Goal: Information Seeking & Learning: Learn about a topic

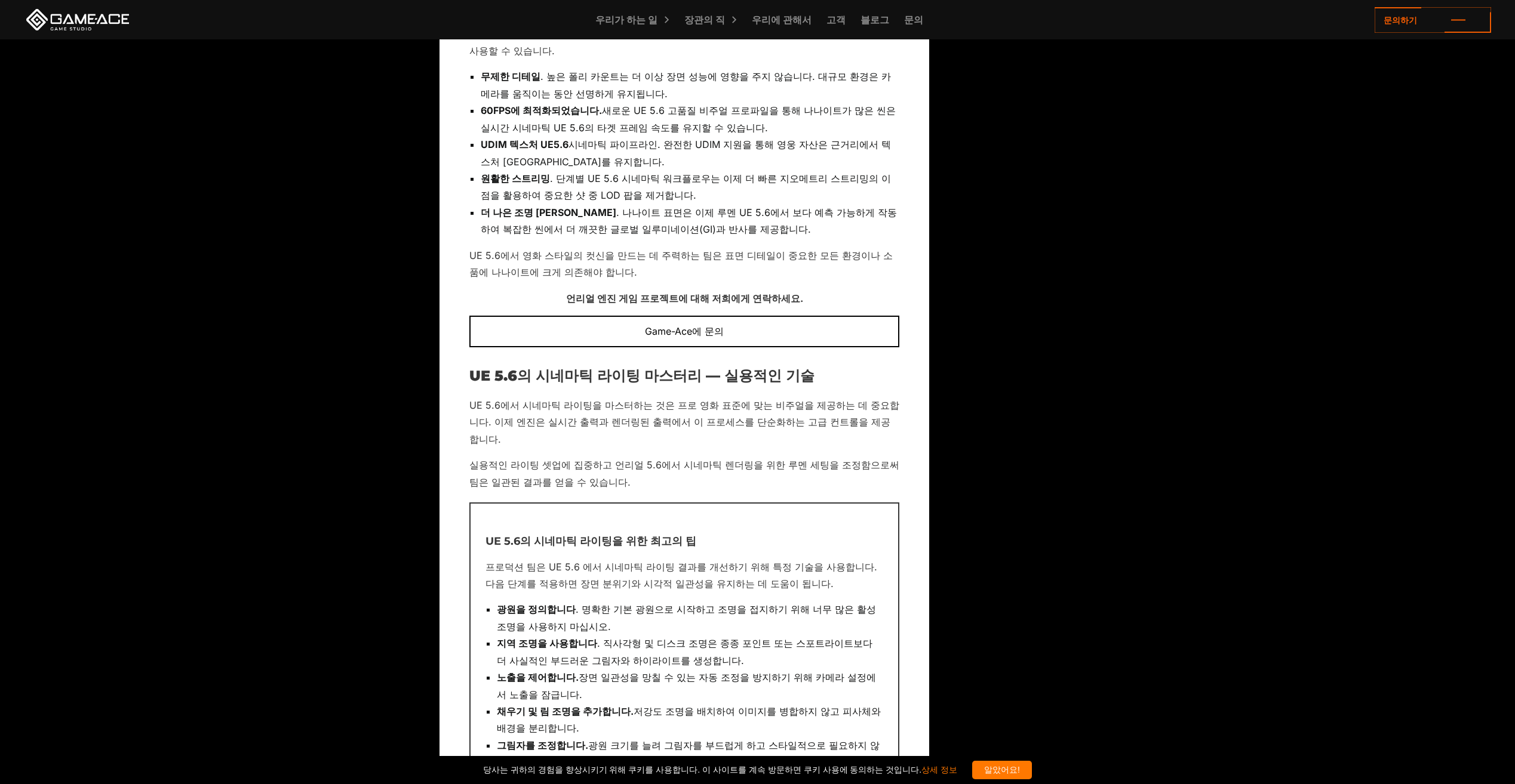
scroll to position [3223, 0]
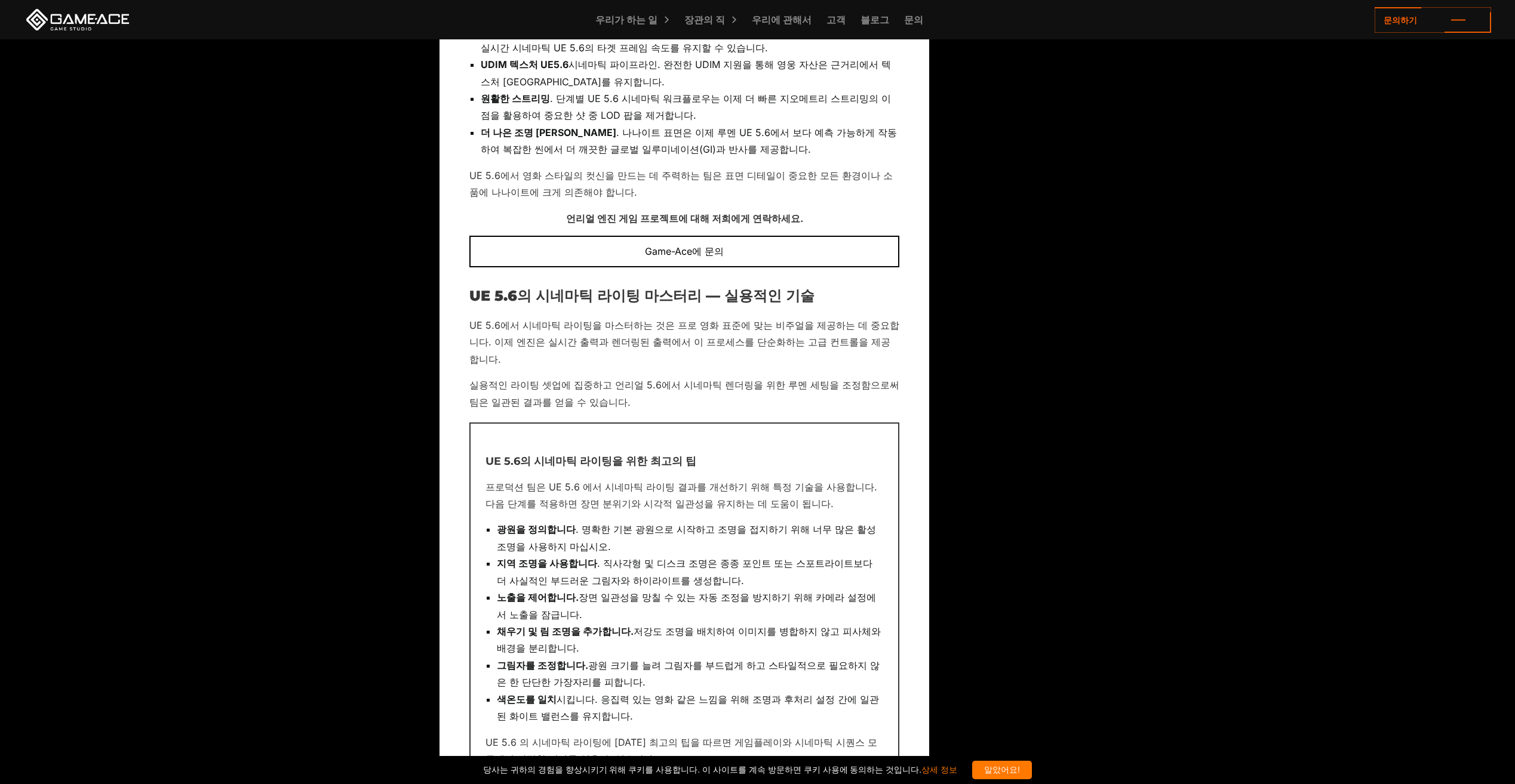
drag, startPoint x: 1094, startPoint y: 521, endPoint x: 1117, endPoint y: 583, distance: 66.1
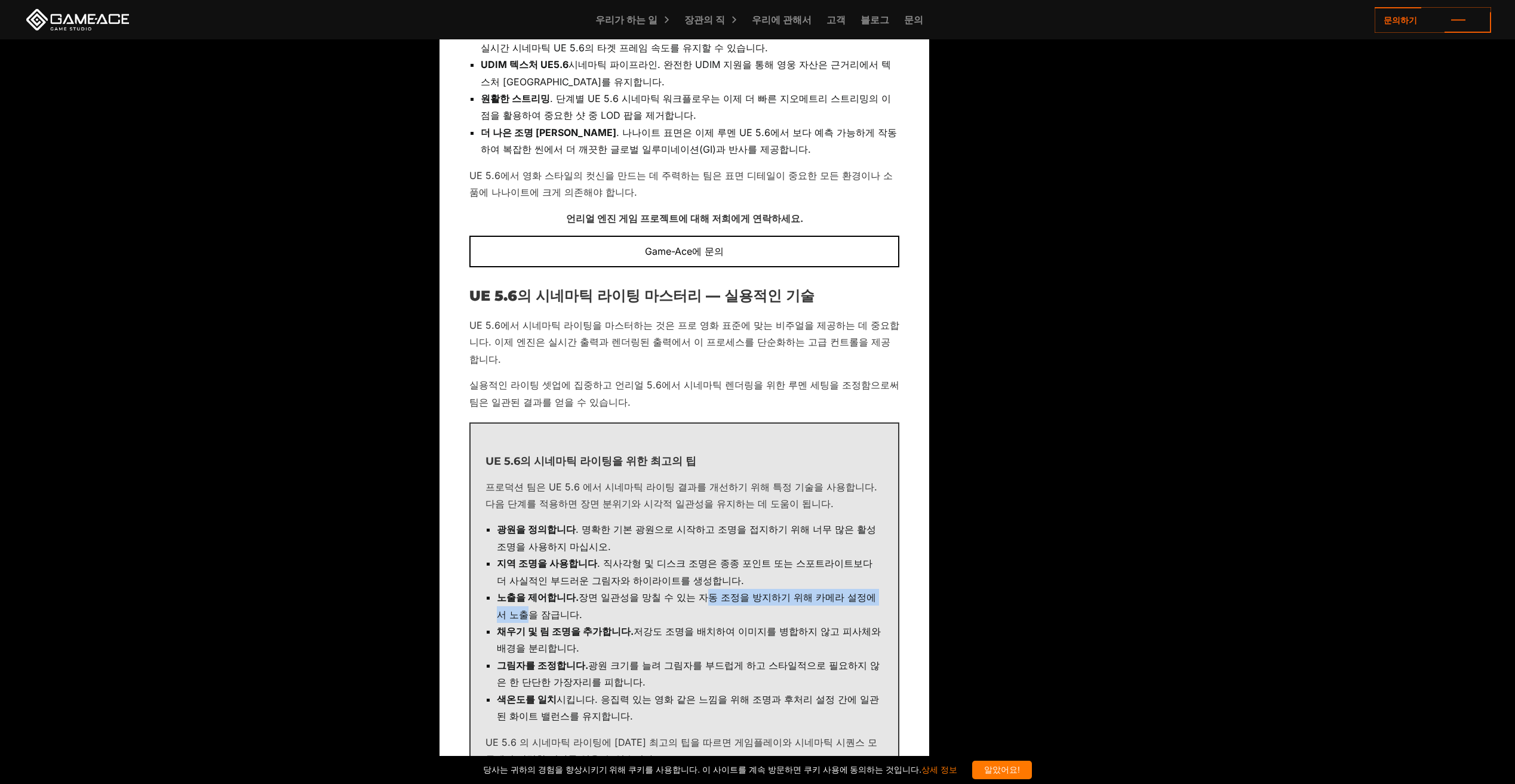
drag, startPoint x: 685, startPoint y: 512, endPoint x: 866, endPoint y: 516, distance: 181.0
click at [866, 589] on li "노출을 제어합니다. 장면 일관성을 망칠 수 있는 자동 조정을 방지하기 위해 카메라 설정에서 노출을 잠급니다." at bounding box center [690, 606] width 386 height 34
drag, startPoint x: 866, startPoint y: 516, endPoint x: 688, endPoint y: 531, distance: 178.6
click at [694, 589] on li "노출을 제어합니다. 장면 일관성을 망칠 수 있는 자동 조정을 방지하기 위해 카메라 설정에서 노출을 잠급니다." at bounding box center [690, 606] width 386 height 34
click at [596, 589] on li "노출을 제어합니다. 장면 일관성을 망칠 수 있는 자동 조정을 방지하기 위해 카메라 설정에서 노출을 잠급니다." at bounding box center [690, 606] width 386 height 34
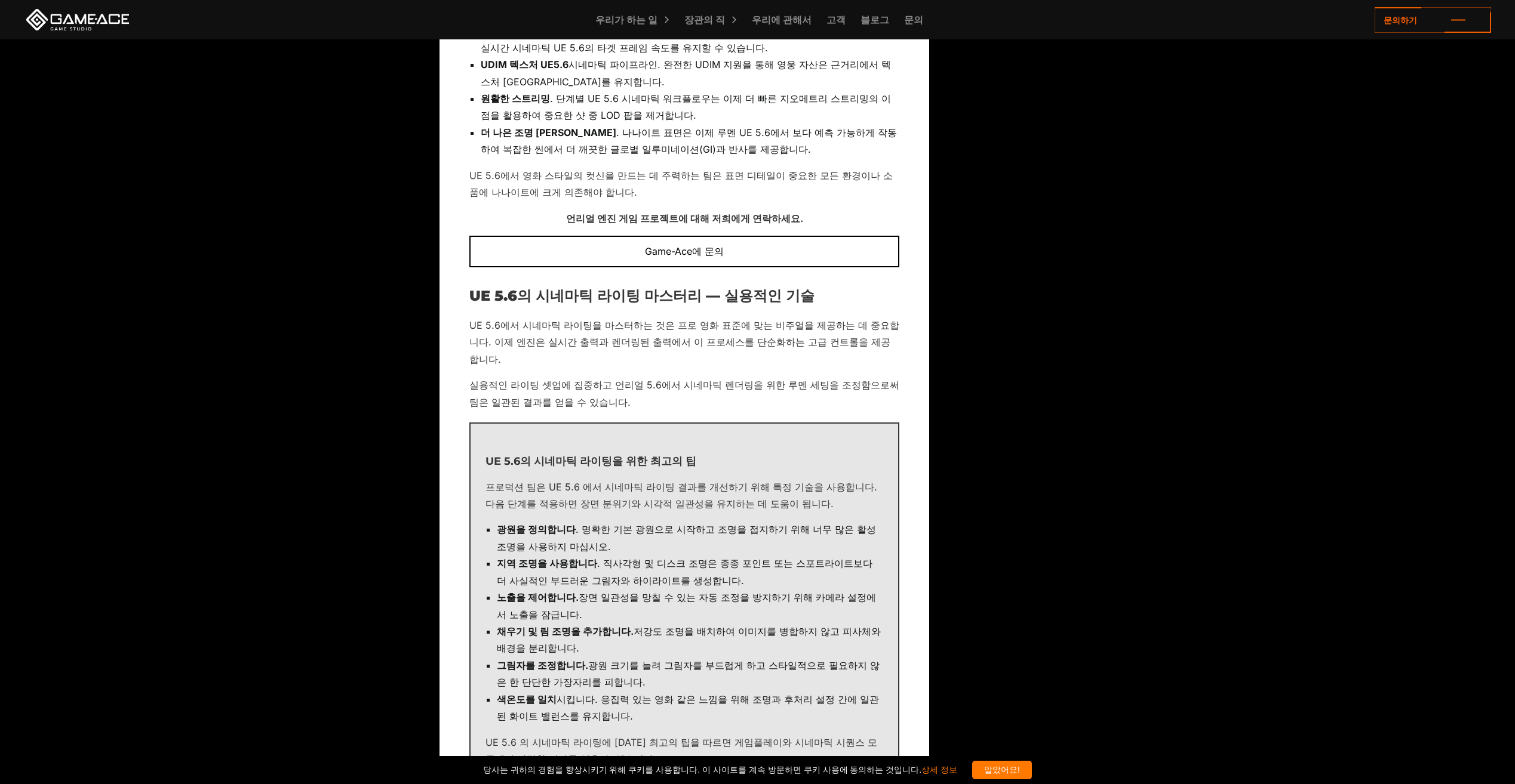
drag, startPoint x: 692, startPoint y: 515, endPoint x: 889, endPoint y: 527, distance: 197.4
click at [889, 527] on div "UE 5.6의 시네마틱 라이팅을 위한 최고의 팁 프로덕션 팀은 UE 5.6 에서 시네마틱 라이팅 결과를 개선하기 위해 특정 기술을 사용합니다.…" at bounding box center [684, 608] width 430 height 371
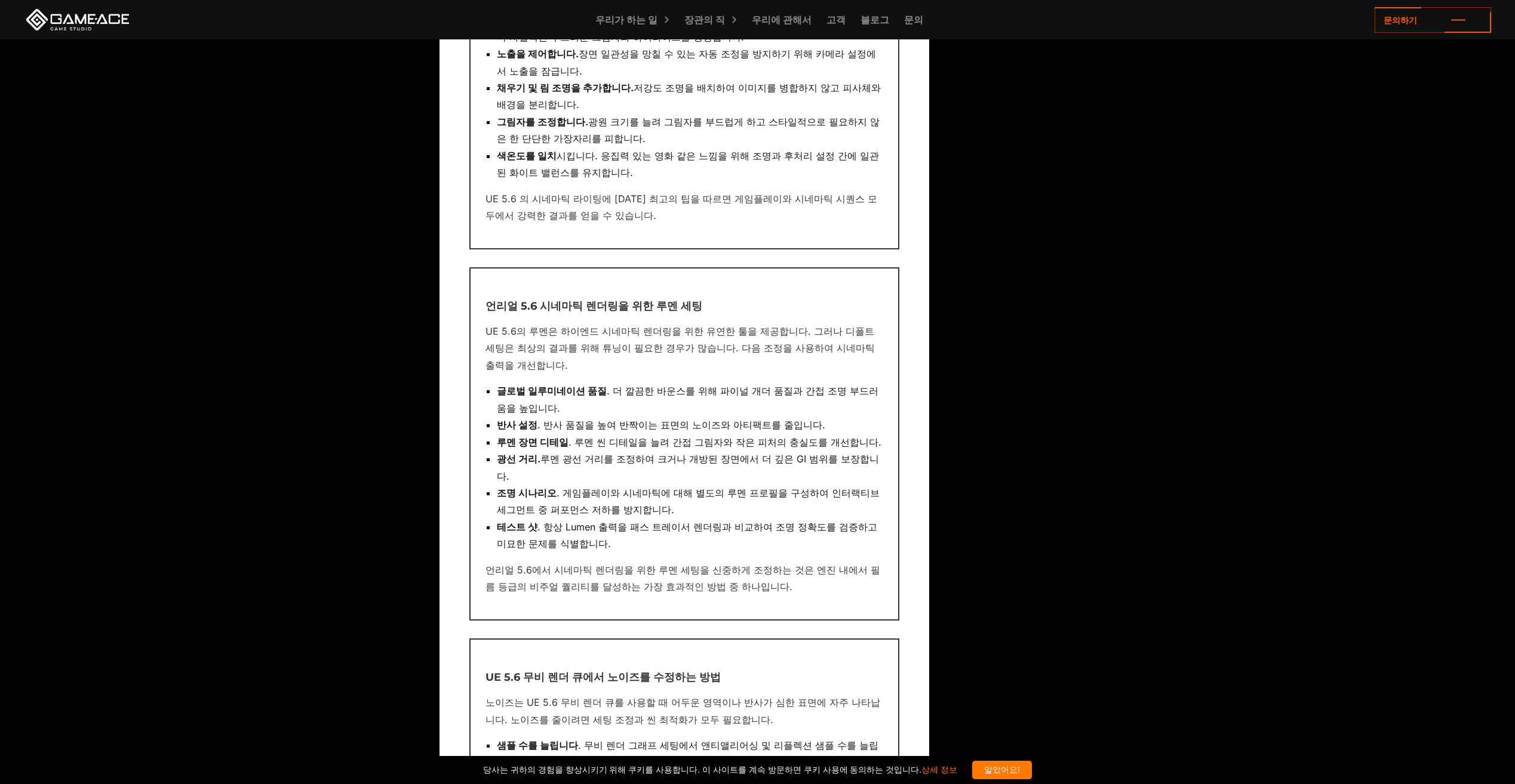
scroll to position [3701, 0]
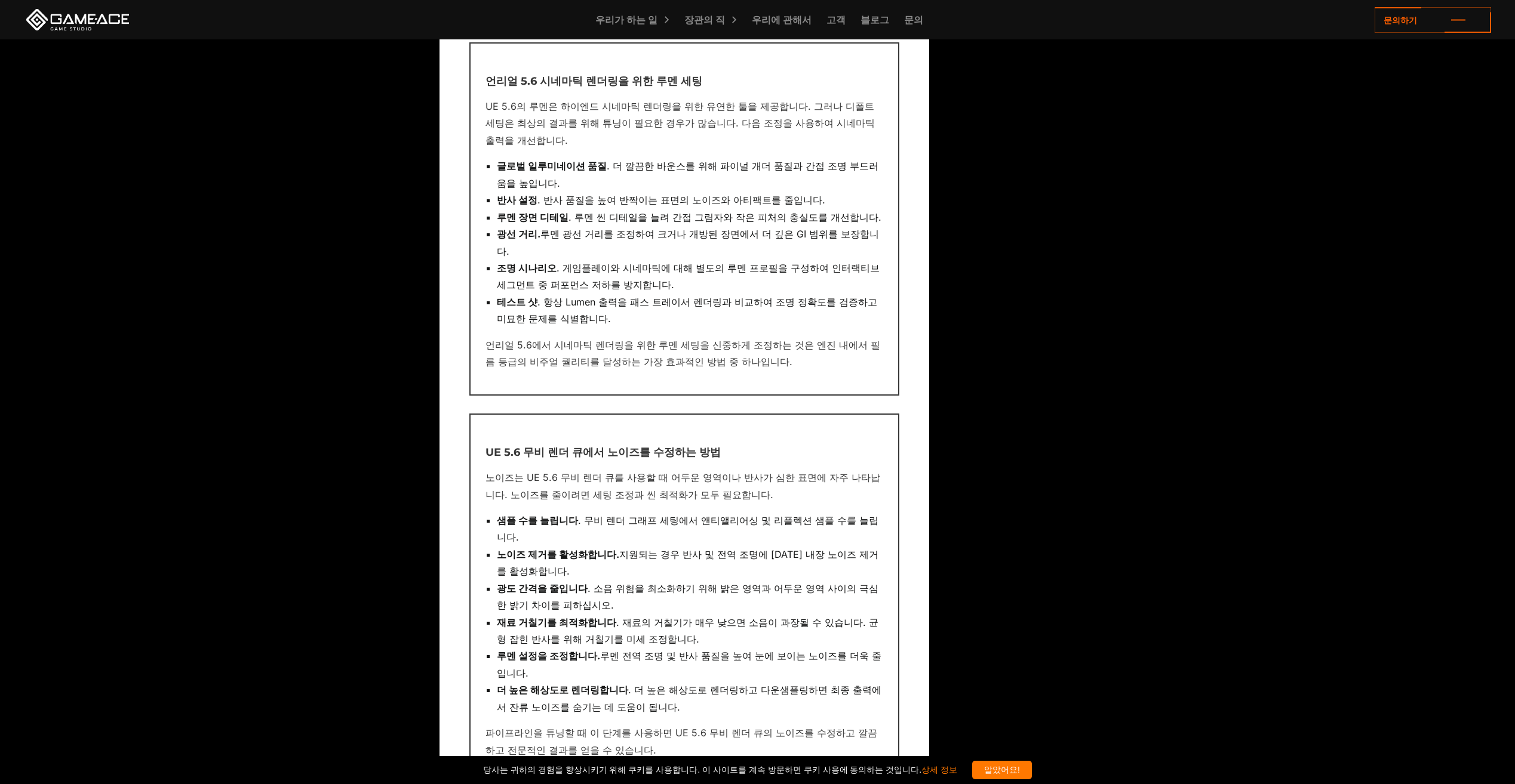
scroll to position [3999, 0]
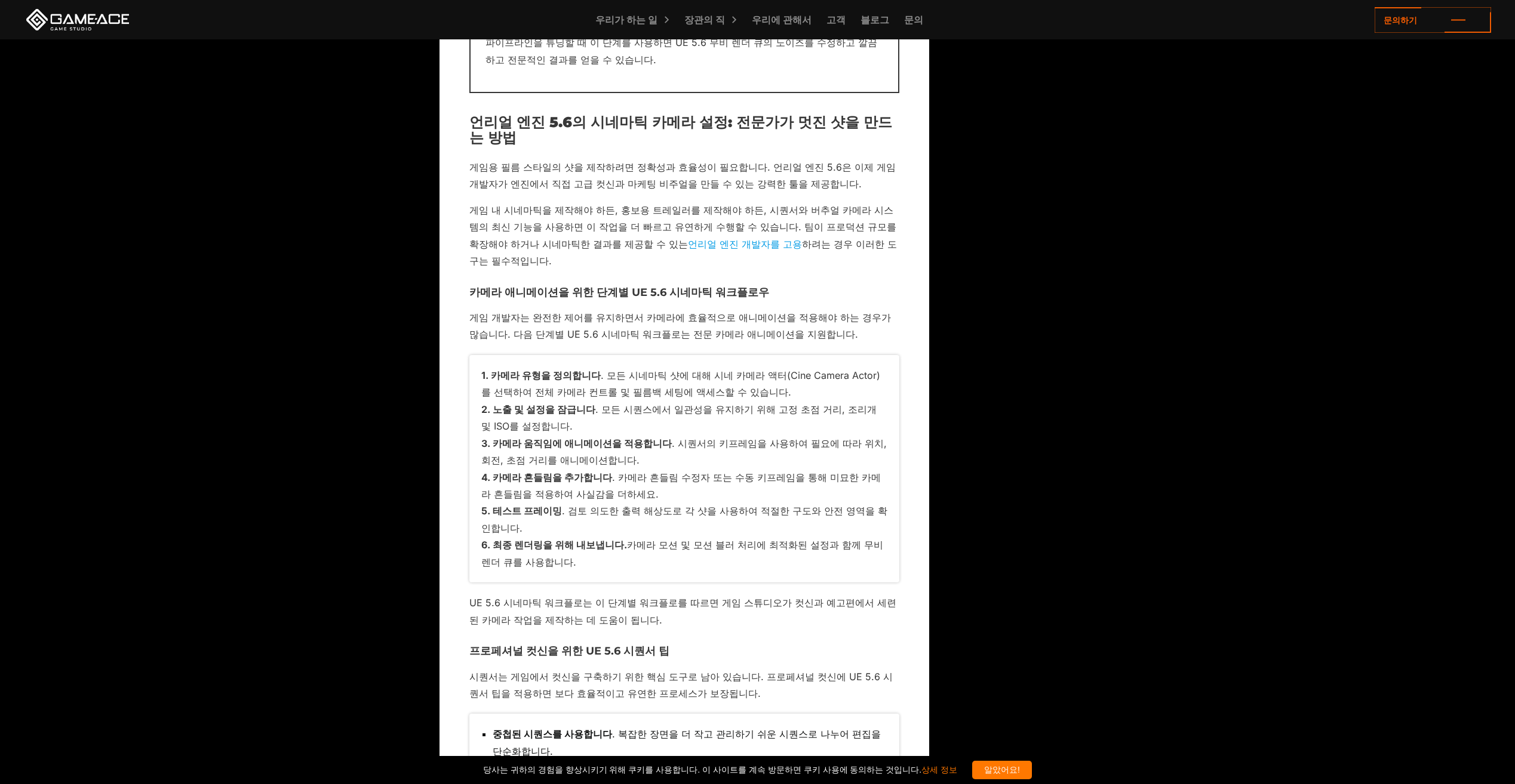
scroll to position [4655, 0]
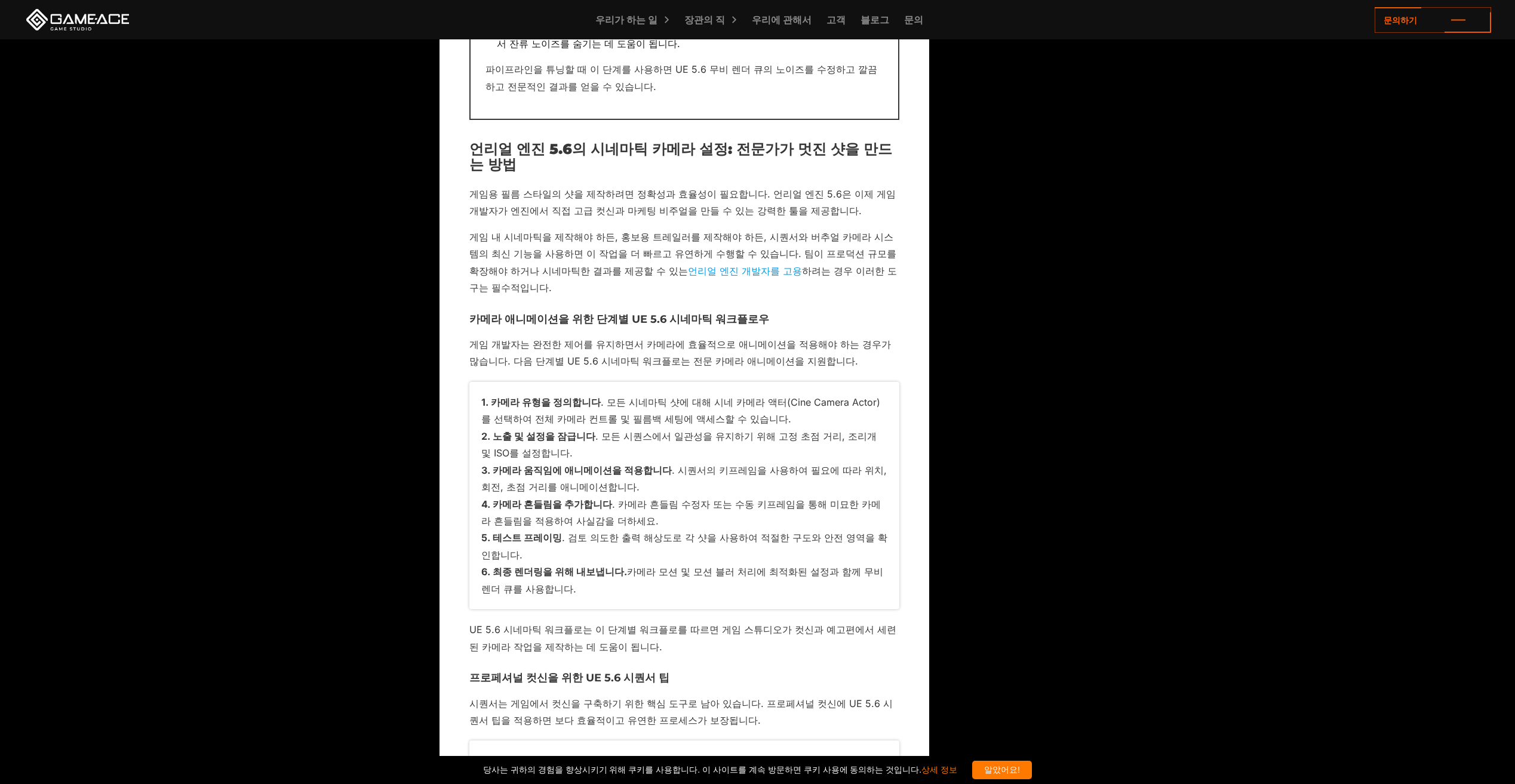
drag, startPoint x: 1150, startPoint y: 638, endPoint x: 1107, endPoint y: 518, distance: 127.5
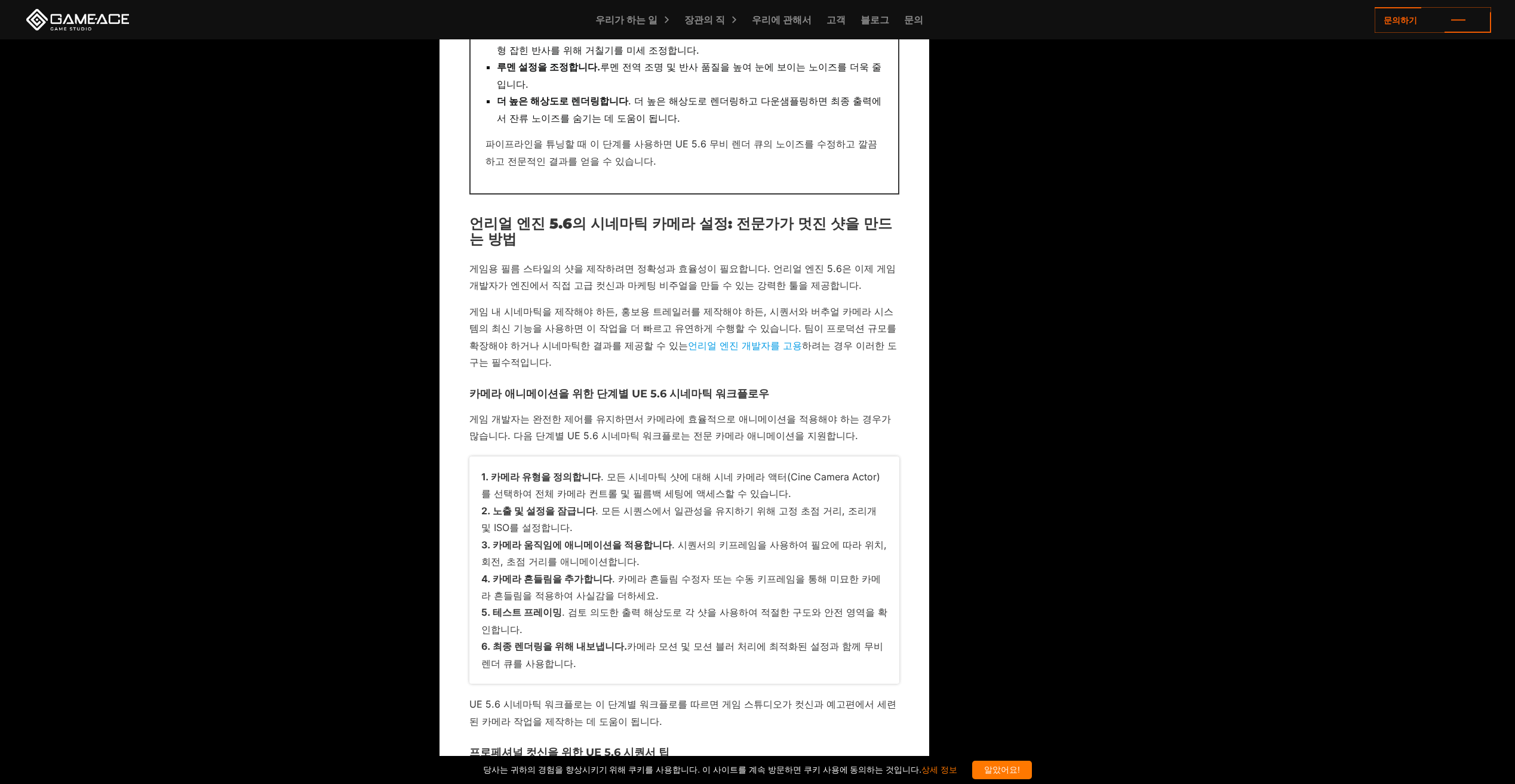
scroll to position [4536, 0]
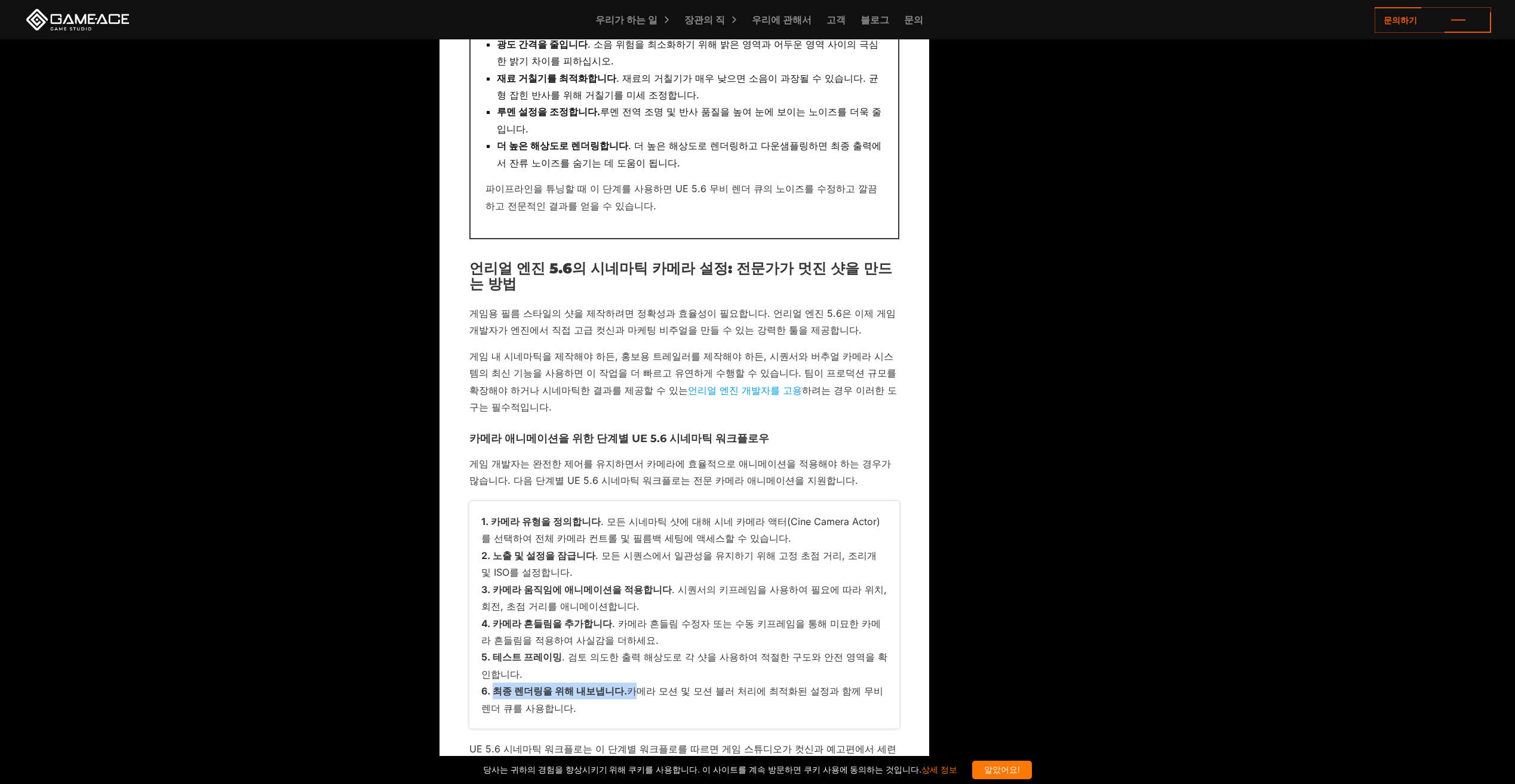
drag, startPoint x: 626, startPoint y: 535, endPoint x: 772, endPoint y: 527, distance: 146.2
click at [772, 527] on ol "카메라 유형을 정의합니다 . 모든 시네마틱 샷에 대해 시네 카메라 액터(Cine Camera Actor) 를 선택하여 전체 카메라 컨트롤 및 …" at bounding box center [684, 615] width 406 height 204
drag, startPoint x: 772, startPoint y: 527, endPoint x: 656, endPoint y: 561, distance: 120.9
click at [656, 683] on li "최종 렌더링을 위해 내보냅니다. 카메라 모션 및 모션 블러 처리에 최적화된 설정과 함께 무비 렌더 큐를 사용합니다." at bounding box center [684, 700] width 406 height 34
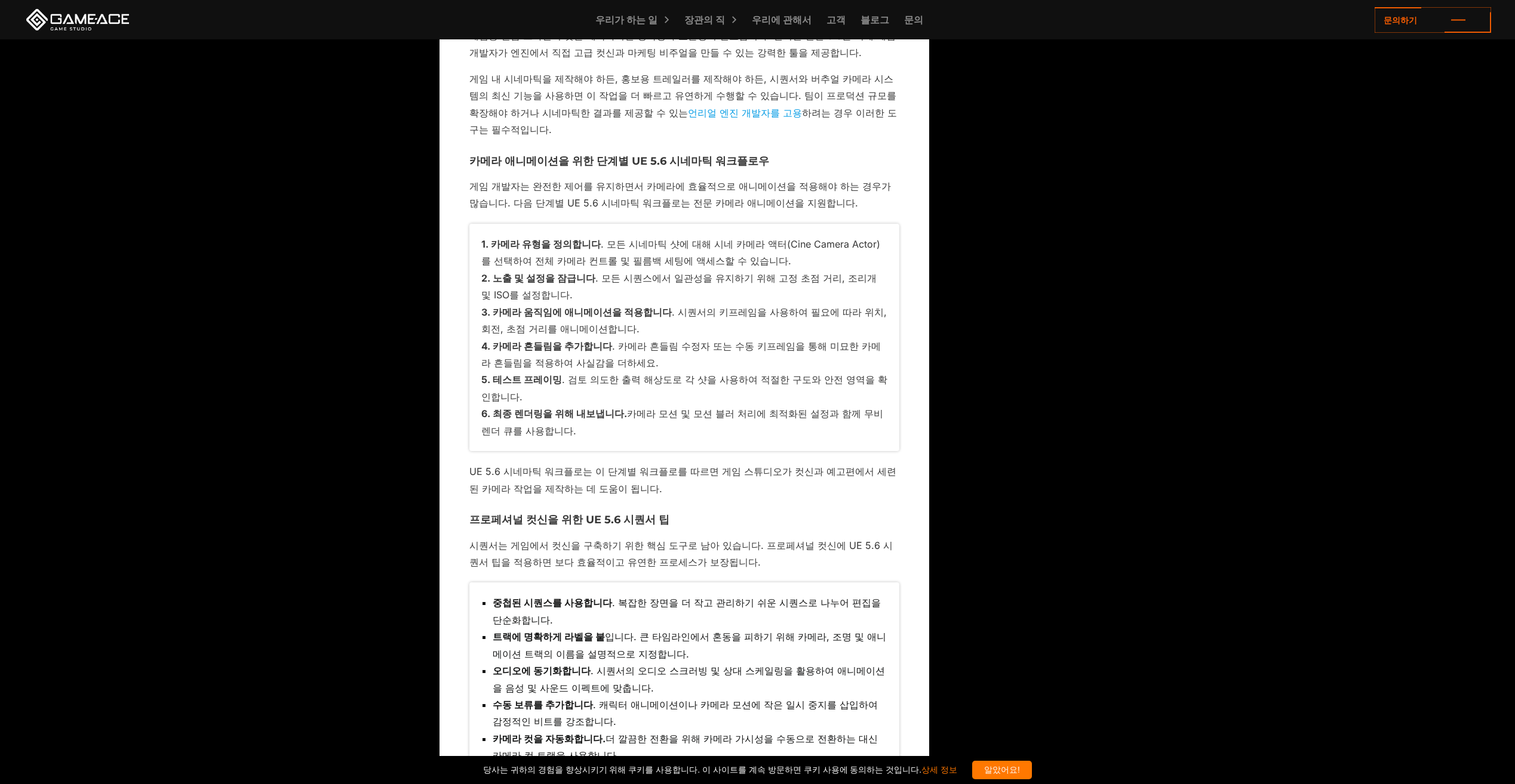
scroll to position [4834, 0]
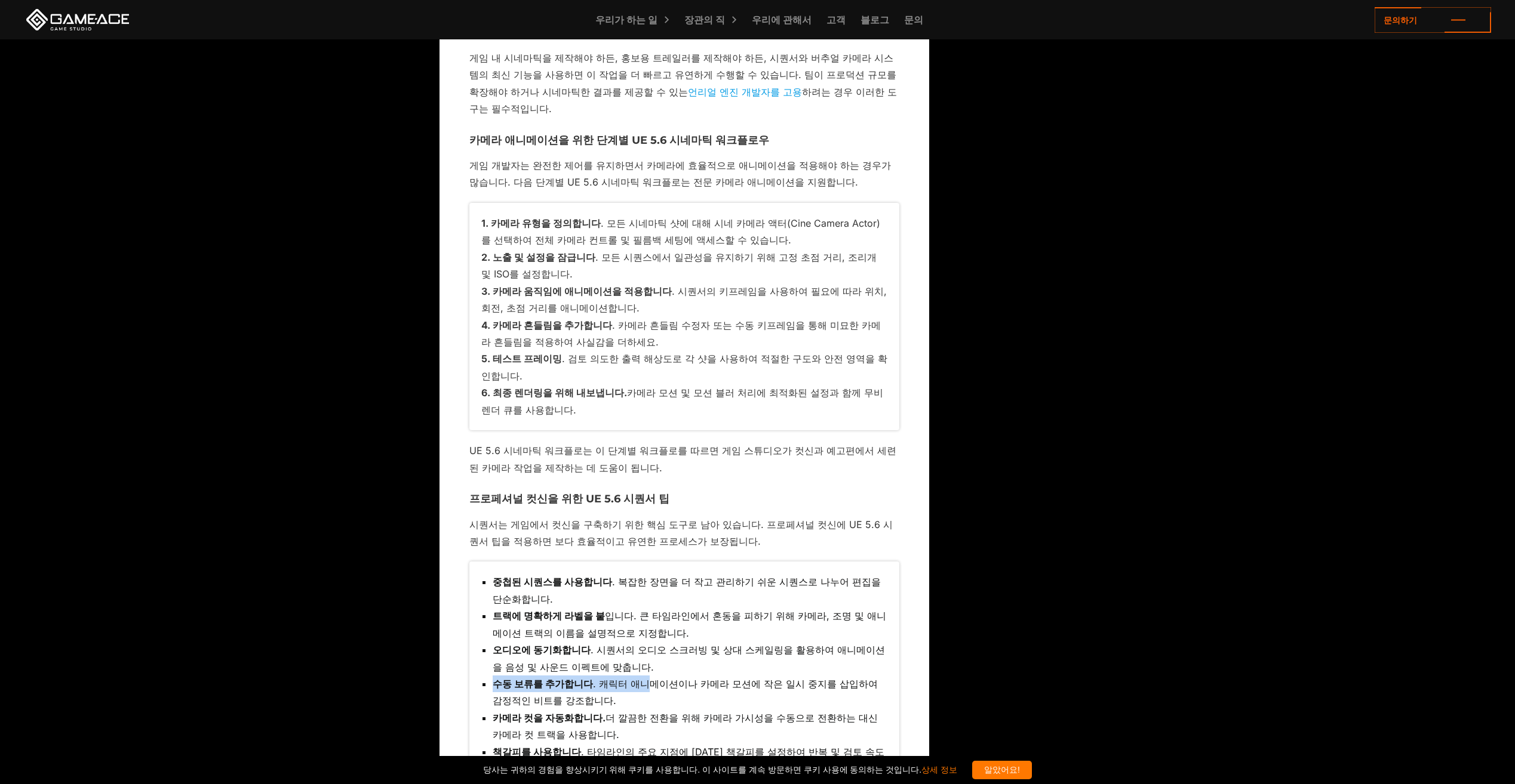
drag, startPoint x: 493, startPoint y: 527, endPoint x: 640, endPoint y: 525, distance: 147.0
click at [640, 676] on li "수동 보류를 추가합니다 . 캐릭터 애니메이션이나 카메라 모션에 작은 일시 중지를 삽입하여 감정적인 비트를 강조합니다." at bounding box center [690, 692] width 395 height 34
click at [968, 519] on div "Back to top 언리얼 엔진 5.6에서 시네마틱 퀄리티 잠금 해제하기: GameDev 업계 전문가의 내부 팁 [DATE] 언리얼 엔진 5…" at bounding box center [758, 477] width 636 height 9574
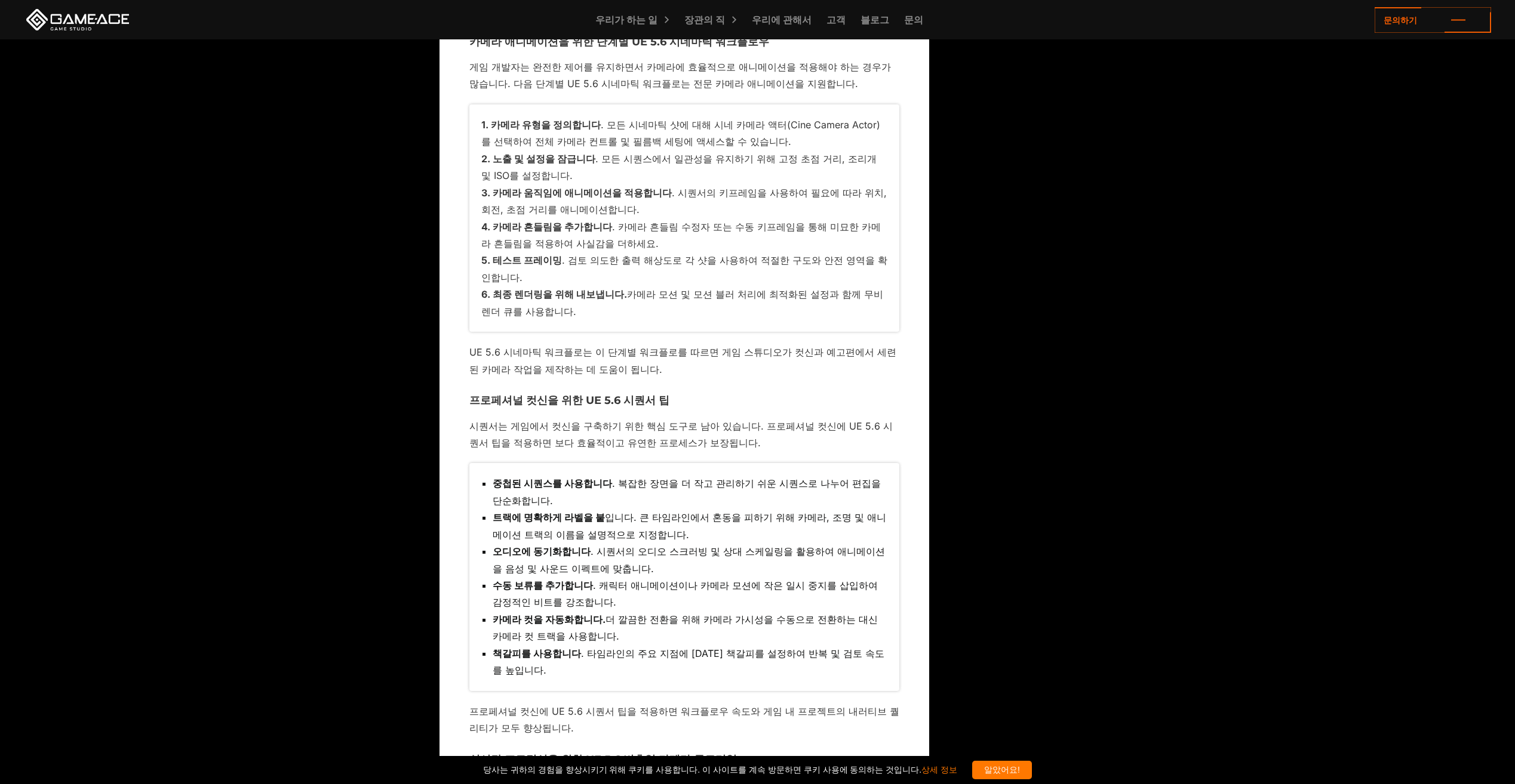
scroll to position [4953, 0]
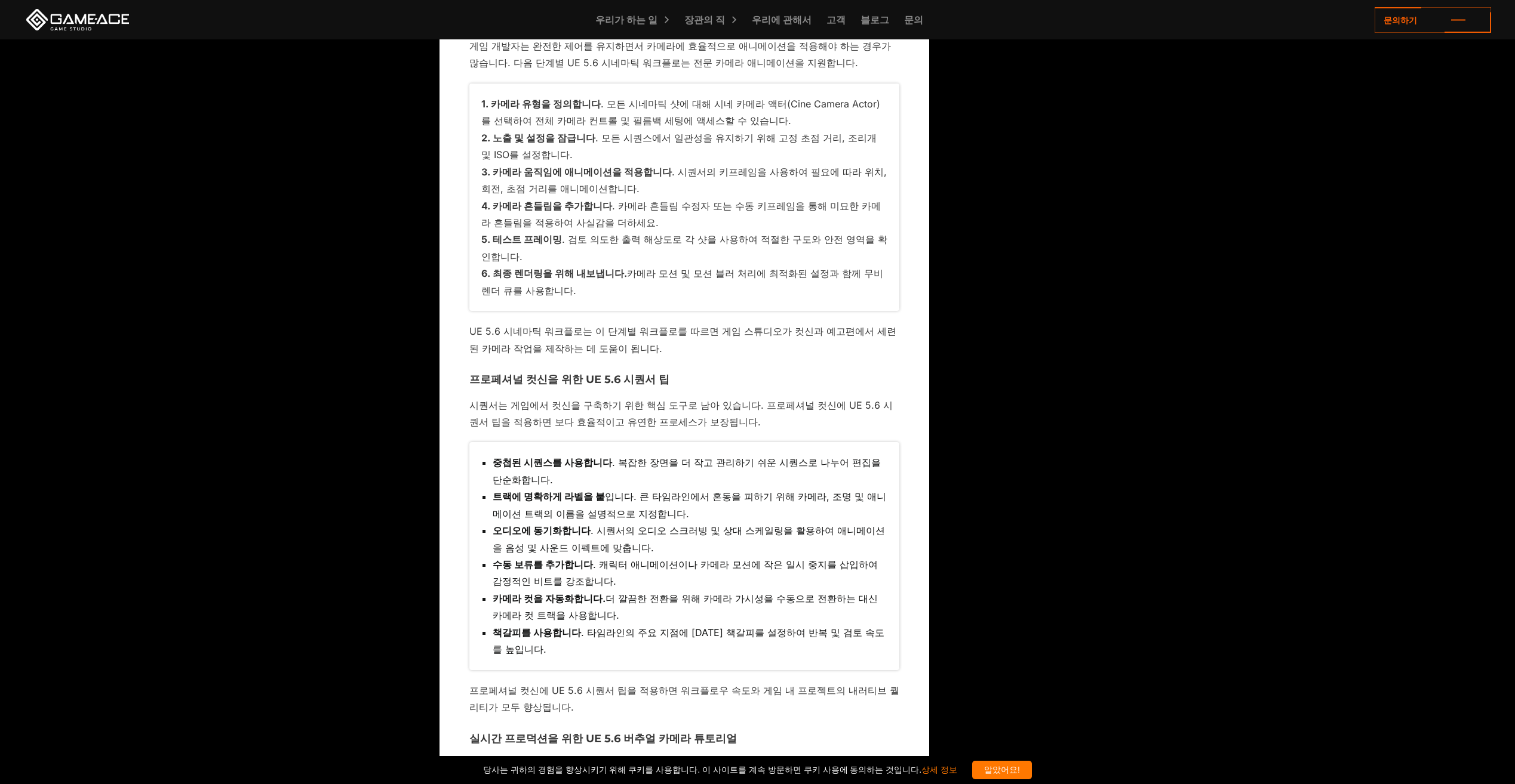
click at [1254, 459] on body "Back to top 언리얼 엔진 5.6에서 시네마틱 퀄리티 잠금 해제하기: GameDev 업계 전문가의 내부 팁 [DATE] 언리얼 엔진 5…" at bounding box center [757, 620] width 1515 height 11147
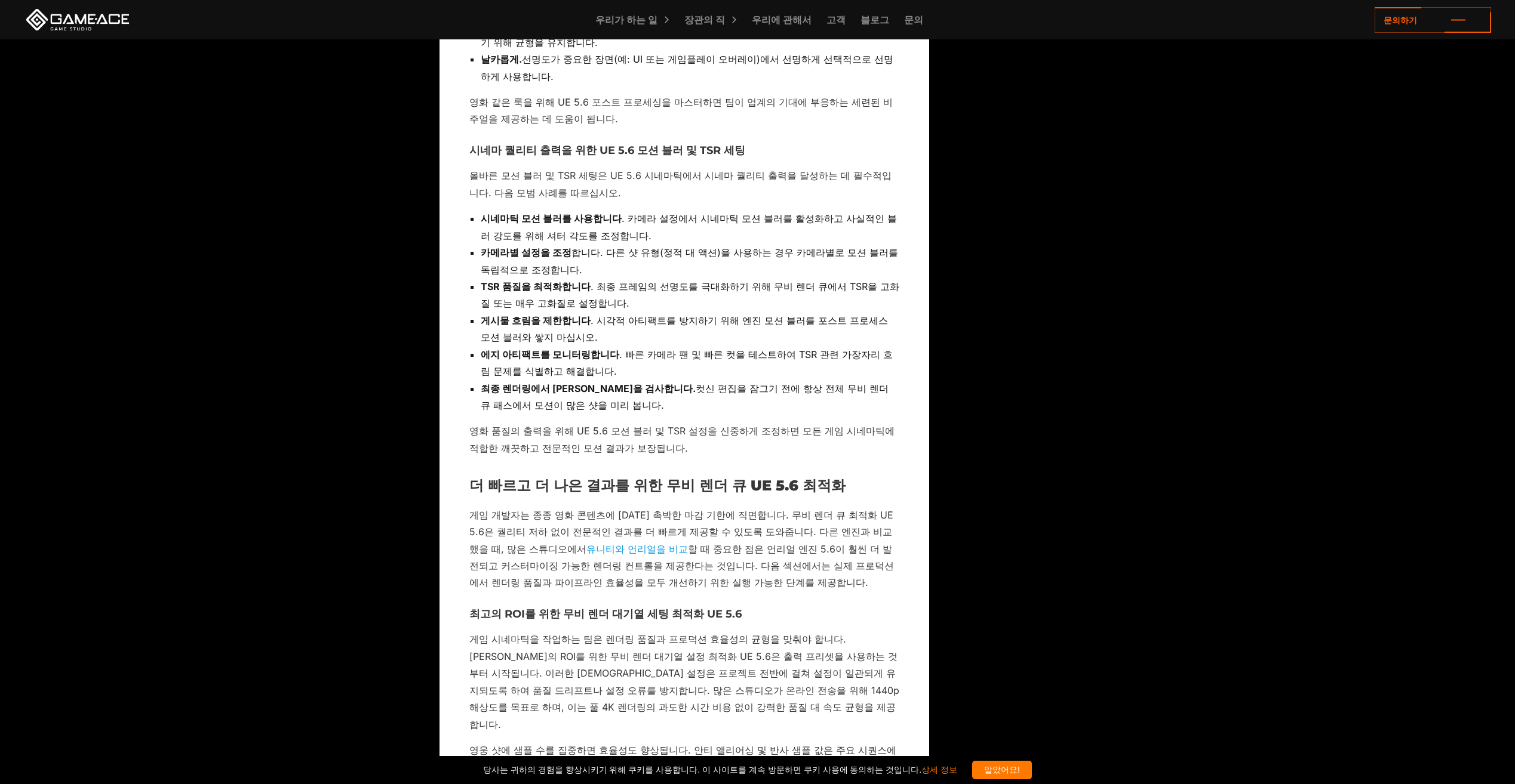
scroll to position [6744, 0]
drag, startPoint x: 476, startPoint y: 468, endPoint x: 772, endPoint y: 471, distance: 296.0
click at [772, 630] on p "게임 시네마틱을 작업하는 팀은 렌더링 품질과 프로덕션 효율성의 균형을 맞춰야 합니다. [PERSON_NAME]의 ROI를 위한 무비 렌더 대기…" at bounding box center [684, 681] width 430 height 102
drag, startPoint x: 772, startPoint y: 471, endPoint x: 728, endPoint y: 492, distance: 48.8
click at [728, 630] on p "게임 시네마틱을 작업하는 팀은 렌더링 품질과 프로덕션 효율성의 균형을 맞춰야 합니다. [PERSON_NAME]의 ROI를 위한 무비 렌더 대기…" at bounding box center [684, 681] width 430 height 102
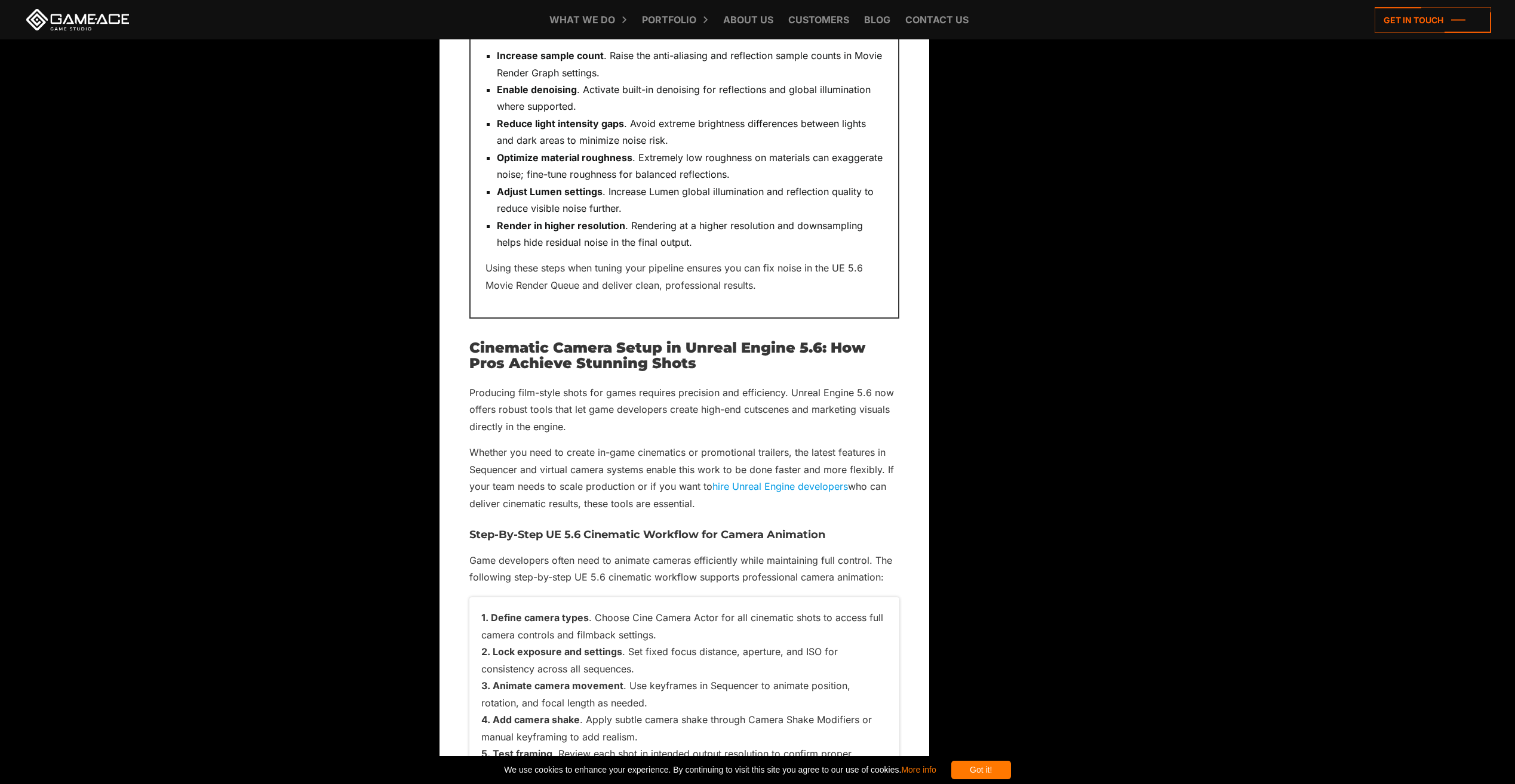
scroll to position [5245, 0]
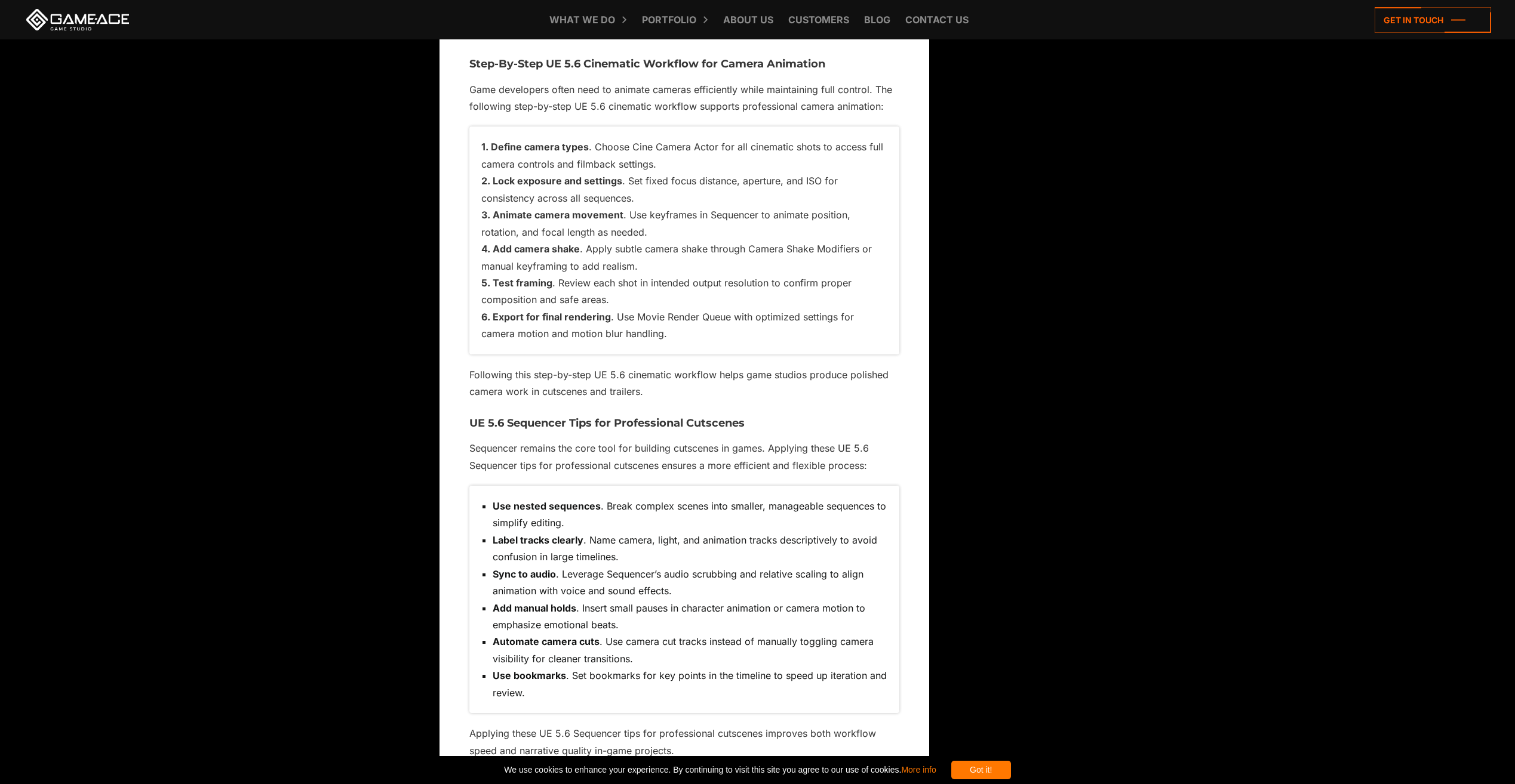
click at [1154, 353] on body "Back to top Unlocking Cinematic Quality in Unreal Engine 5.6: Insider Tips from…" at bounding box center [757, 503] width 1515 height 11498
click at [1036, 275] on div "Back to top Unlocking Cinematic Quality in Unreal Engine 5.6: Insider Tips from…" at bounding box center [758, 241] width 636 height 9925
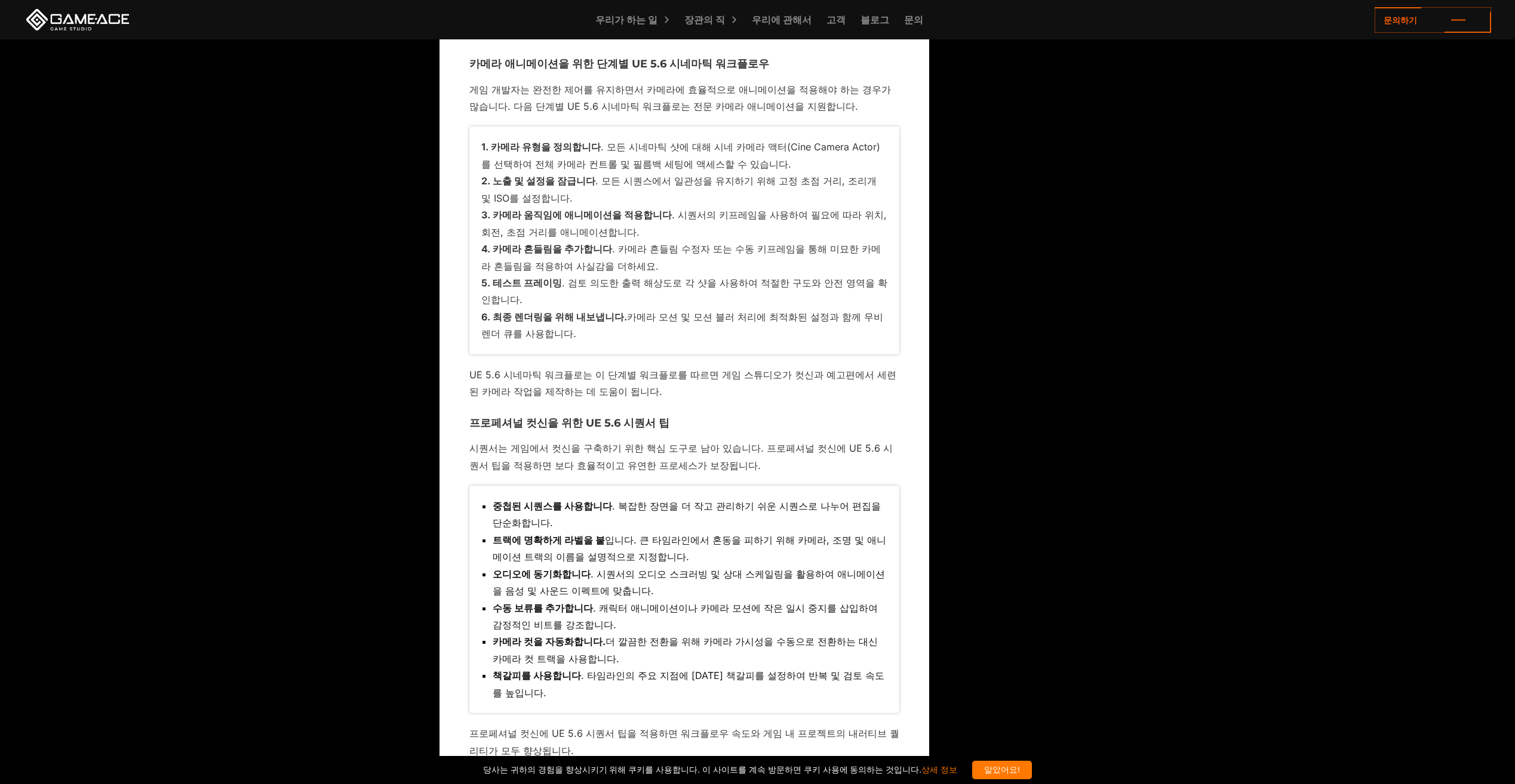
click at [1076, 251] on body "Back to top Unlocking Cinematic Quality in Unreal Engine 5.6: Insider Tips from…" at bounding box center [757, 495] width 1515 height 11482
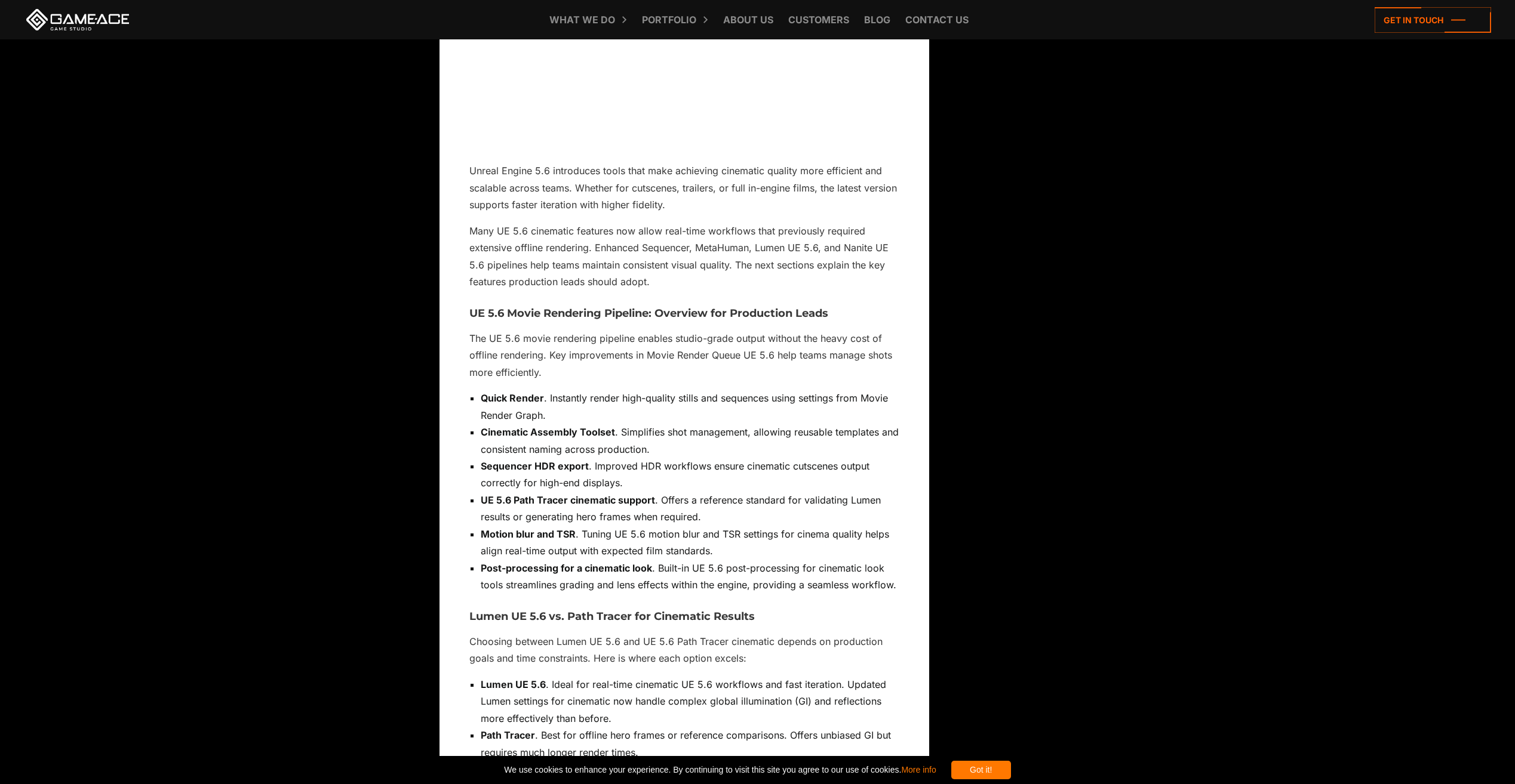
scroll to position [2552, 0]
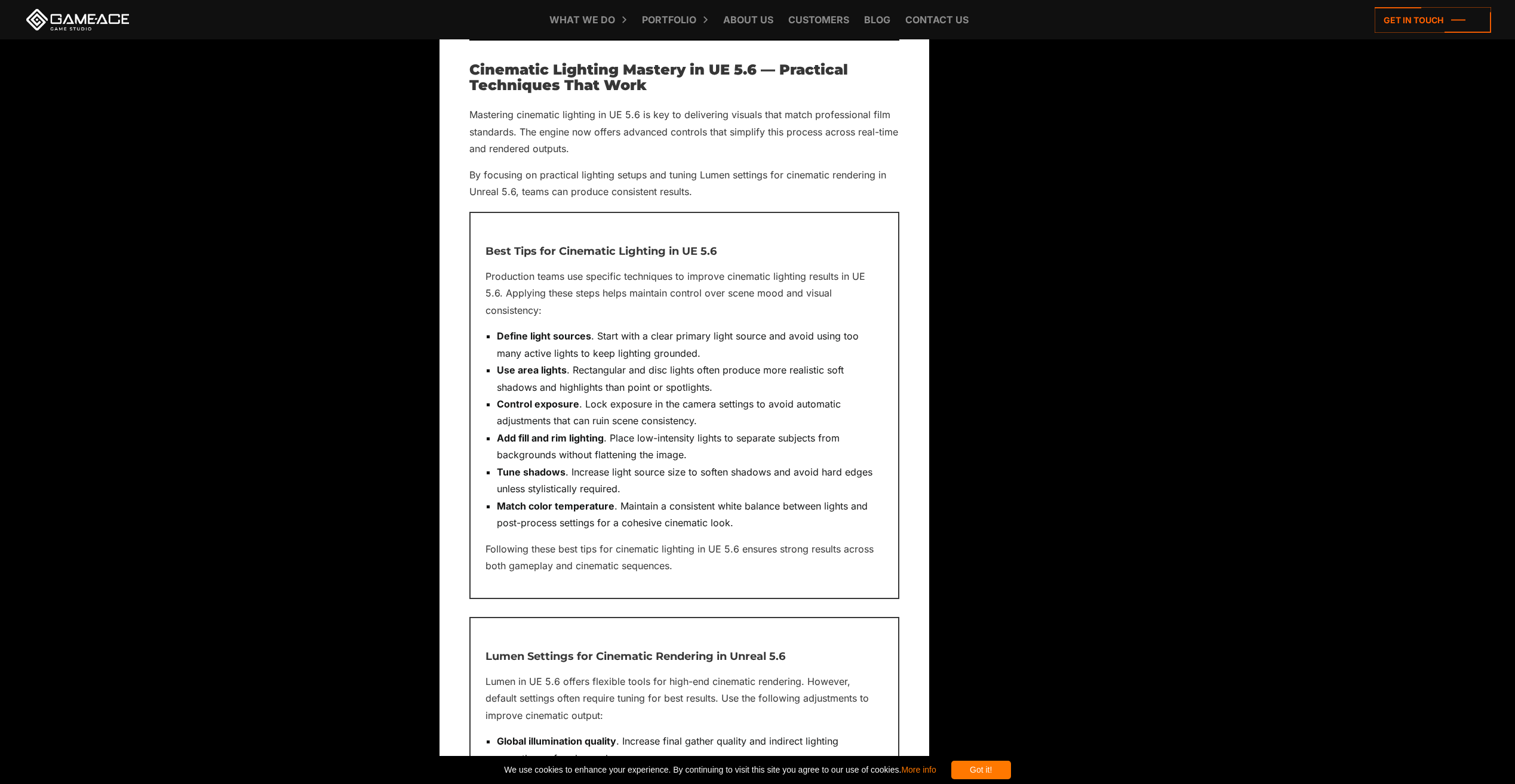
scroll to position [3711, 0]
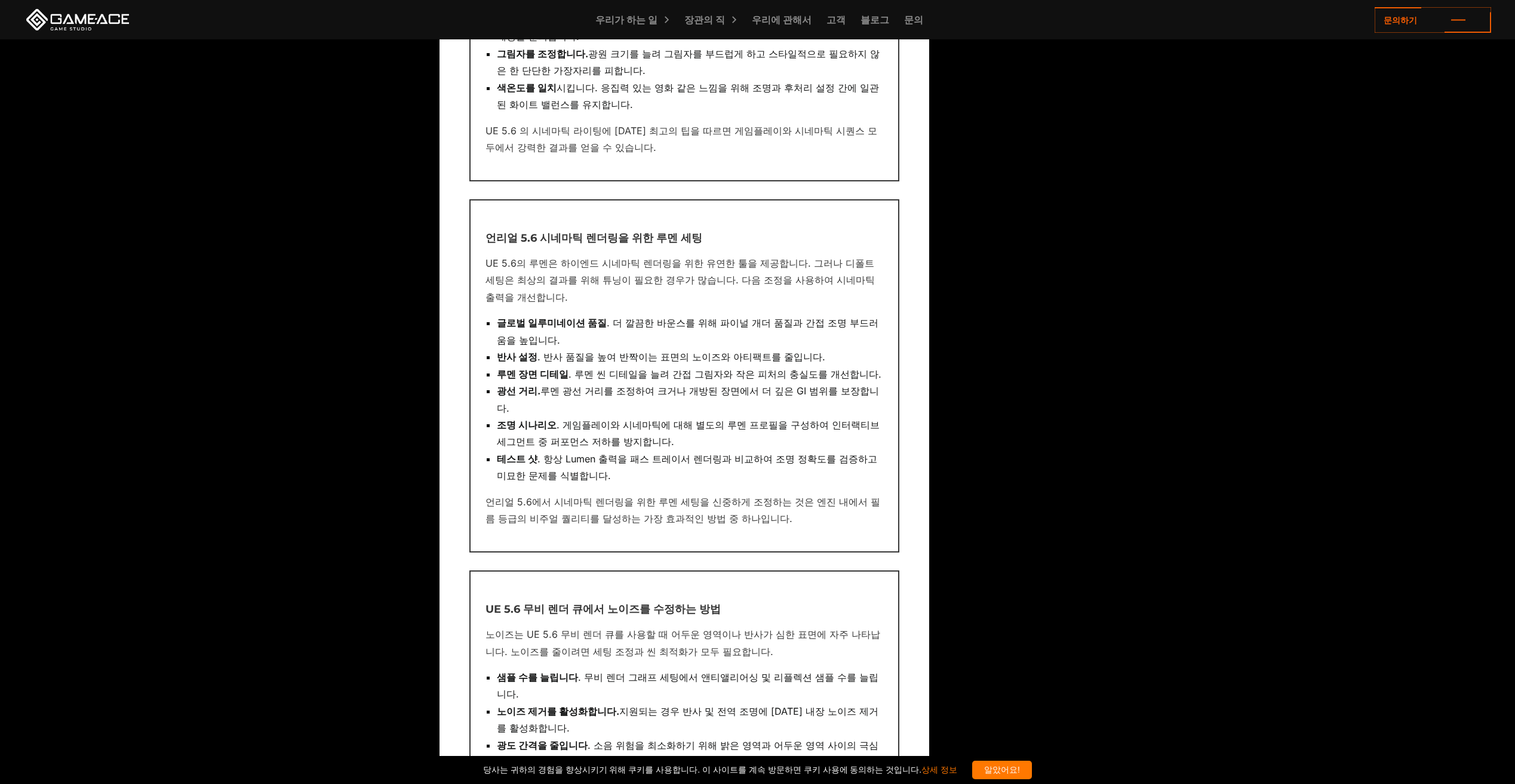
scroll to position [4070, 0]
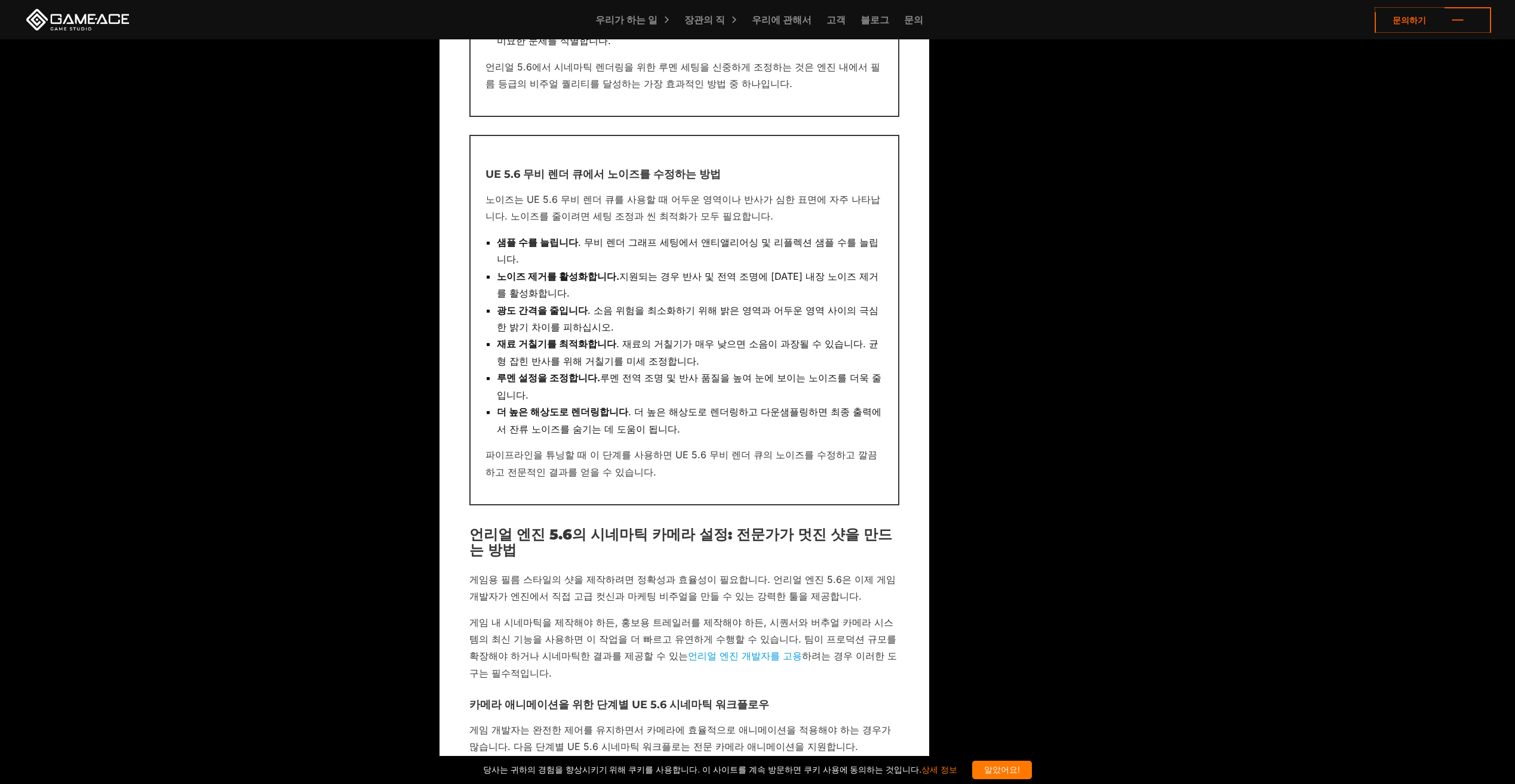
scroll to position [4588, 0]
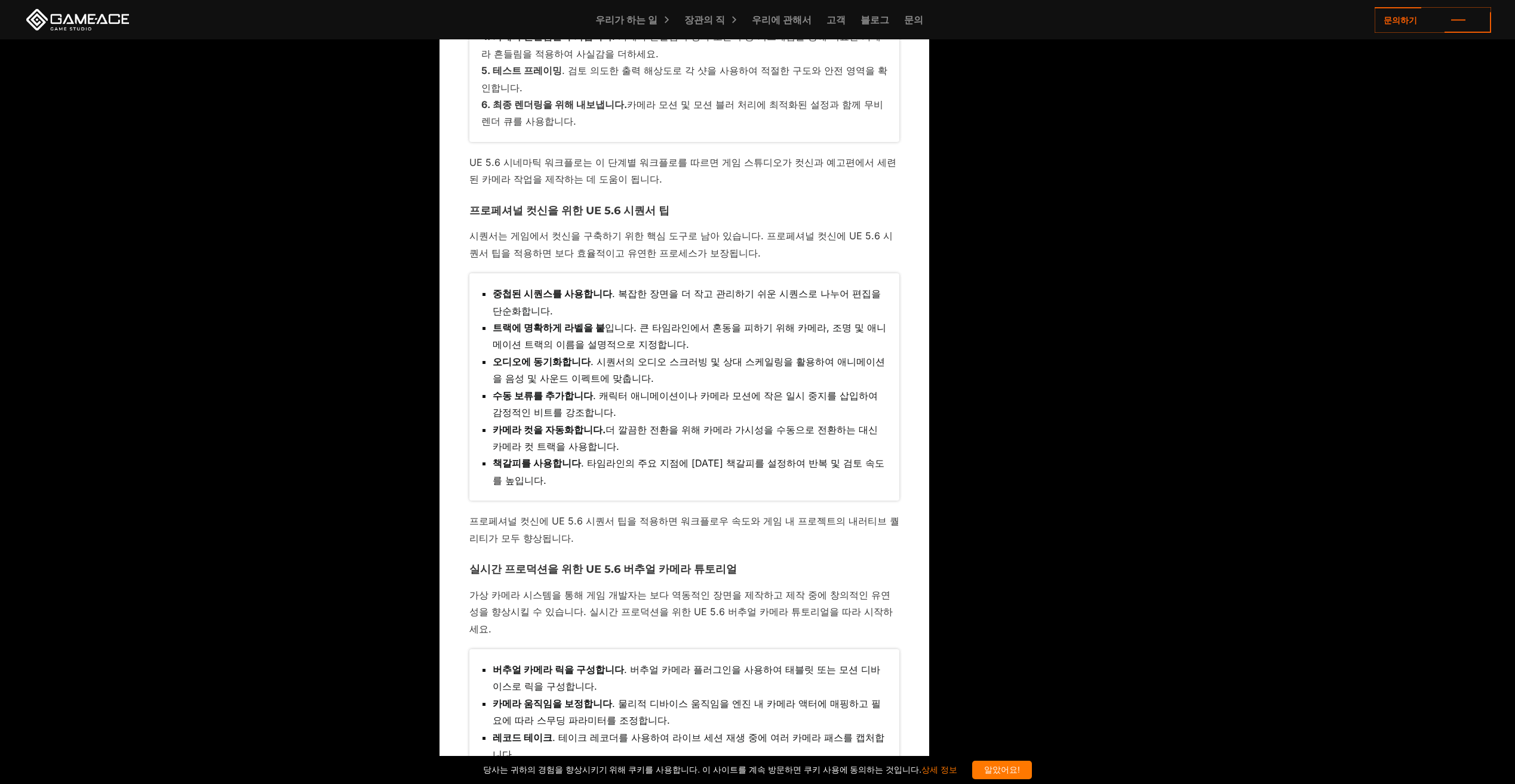
scroll to position [5509, 0]
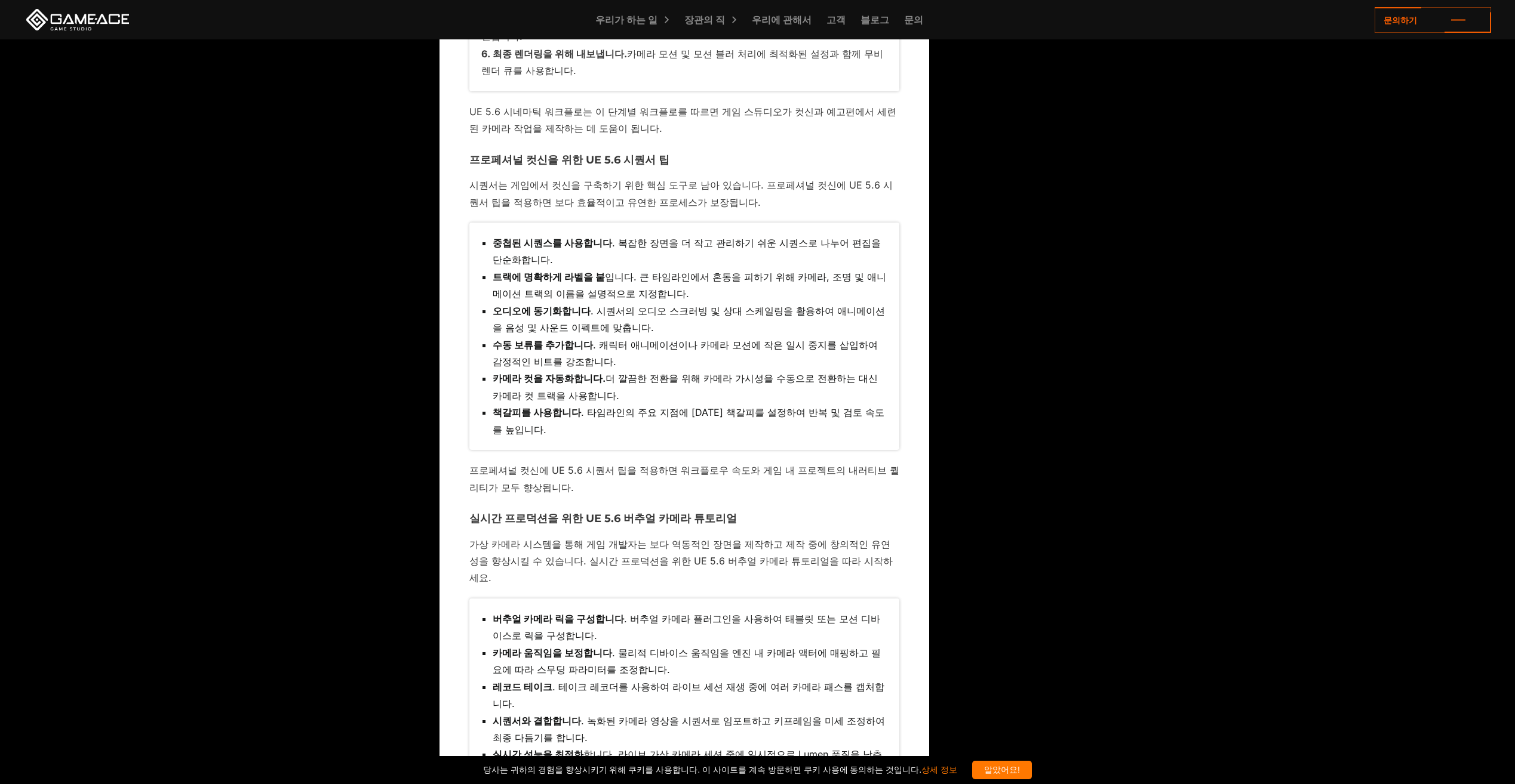
click at [1181, 517] on body "Back to top Unlocking Cinematic Quality in Unreal Engine 5.6: Insider Tips from…" at bounding box center [757, 232] width 1515 height 11482
